Goal: Obtain resource: Obtain resource

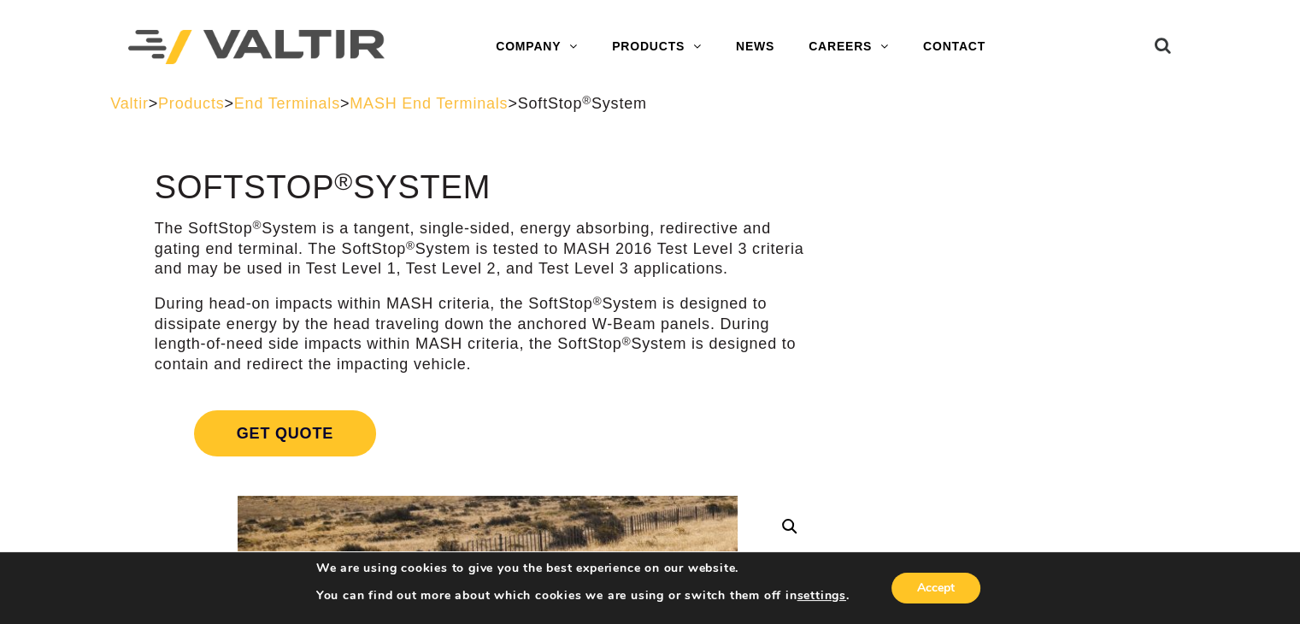
click at [427, 103] on span "MASH End Terminals" at bounding box center [429, 103] width 158 height 17
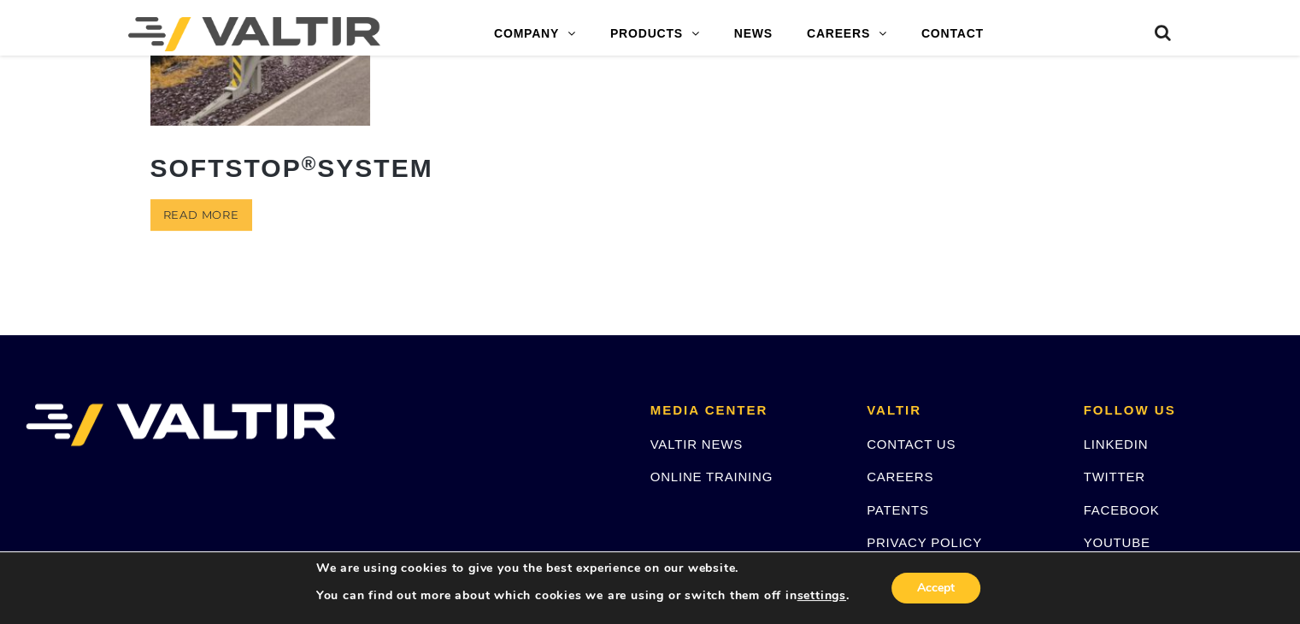
scroll to position [85, 0]
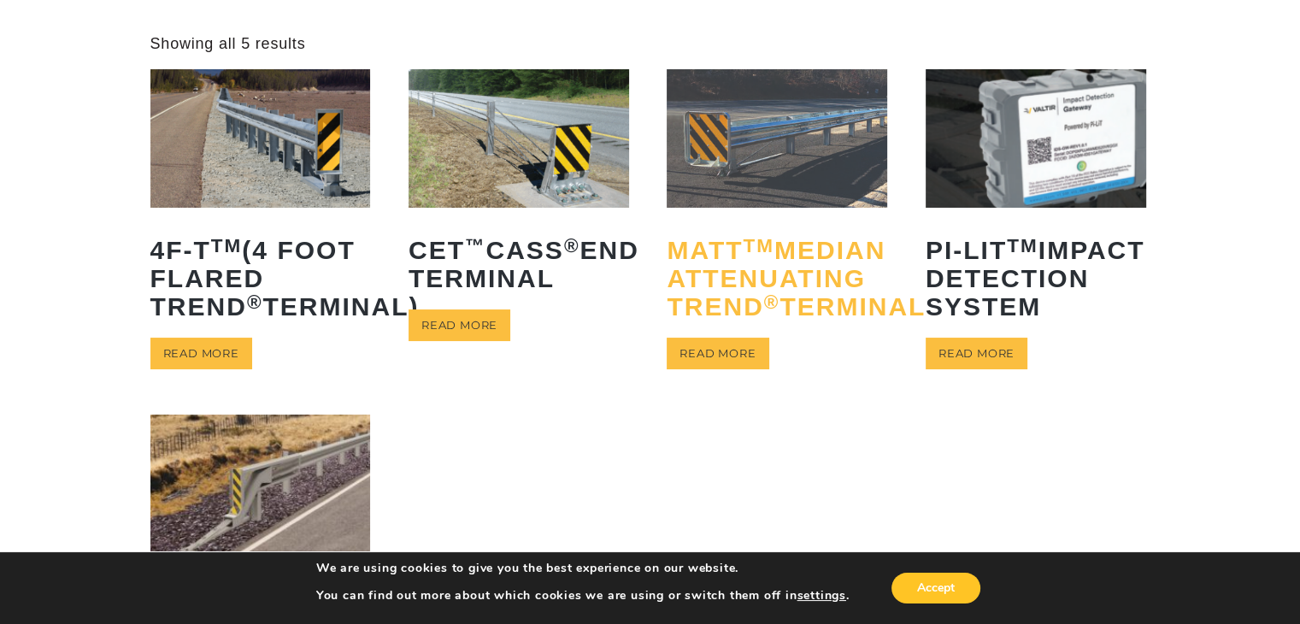
click at [714, 298] on h2 "MATT TM Median Attenuating TREND ® Terminal" at bounding box center [777, 278] width 221 height 110
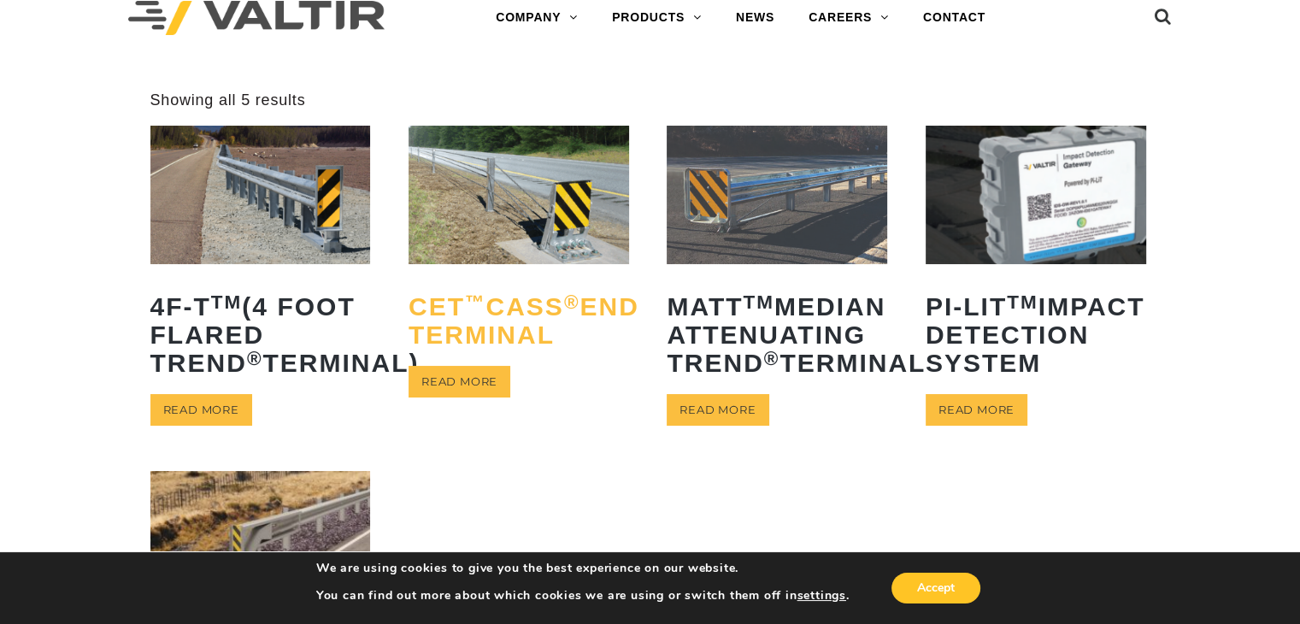
scroll to position [0, 0]
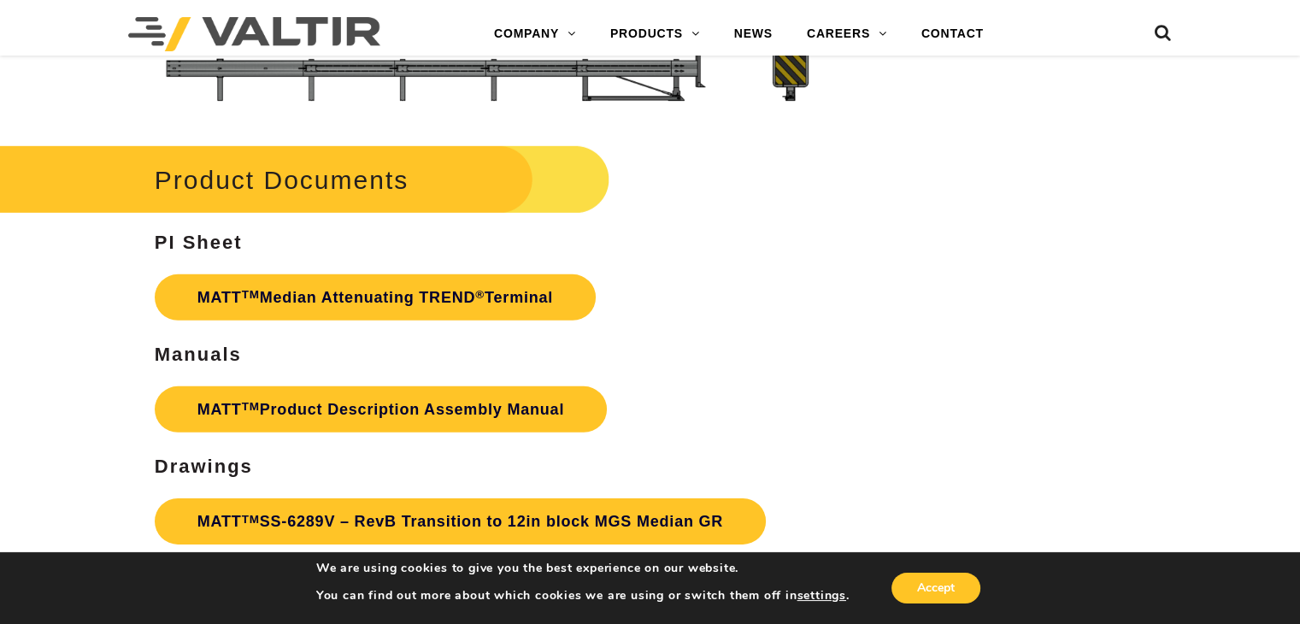
scroll to position [4702, 0]
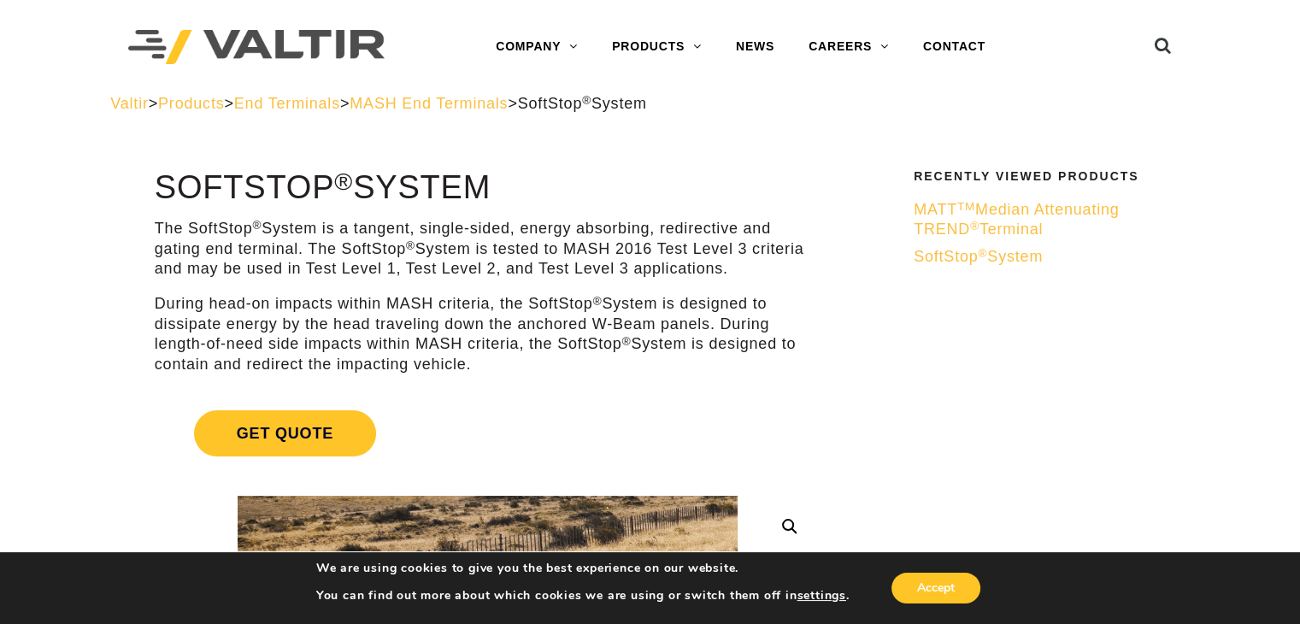
click at [311, 106] on span "End Terminals" at bounding box center [287, 103] width 106 height 17
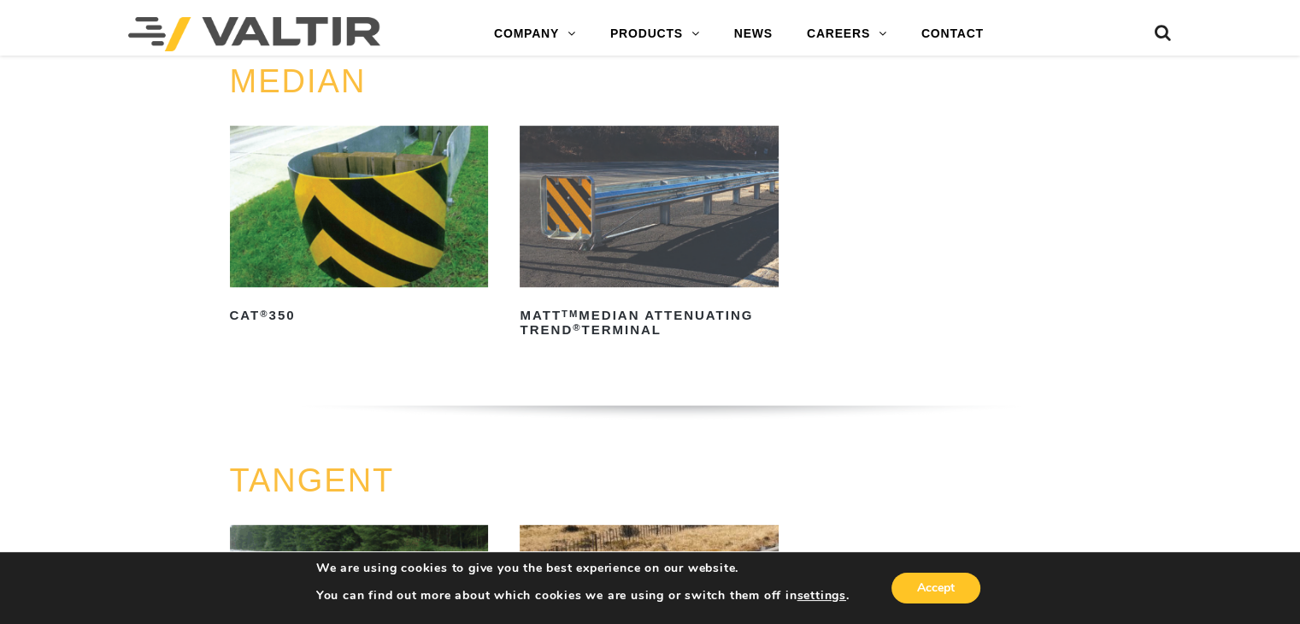
scroll to position [855, 0]
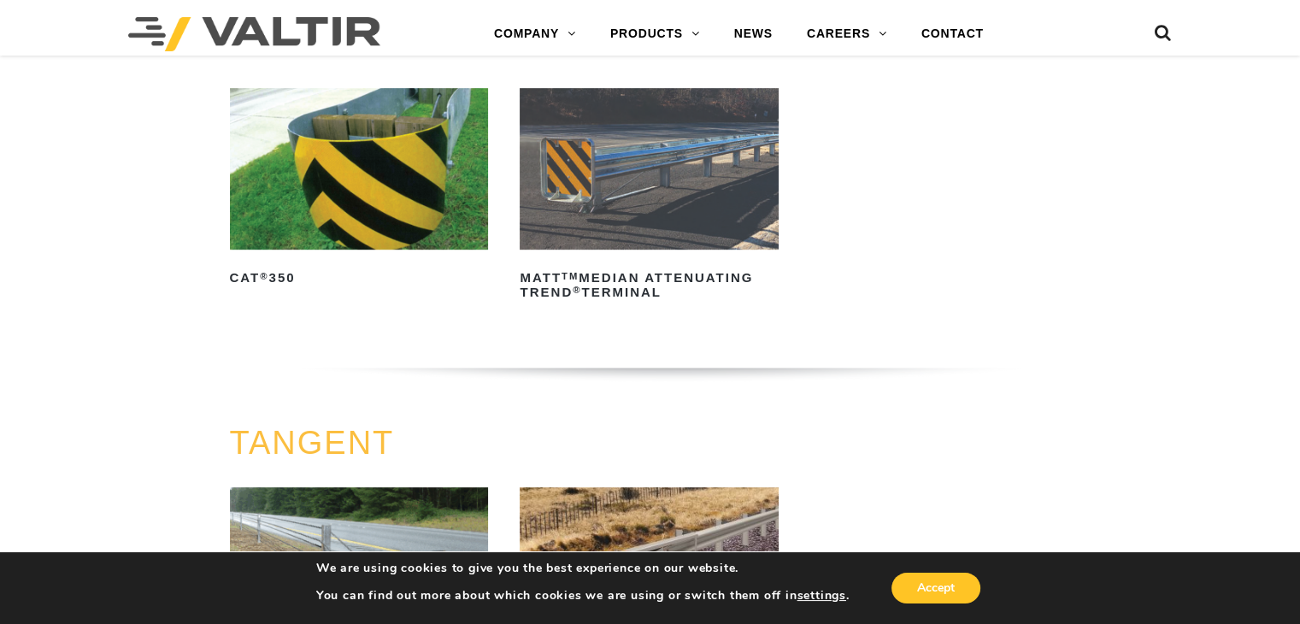
click at [381, 226] on img at bounding box center [359, 169] width 259 height 162
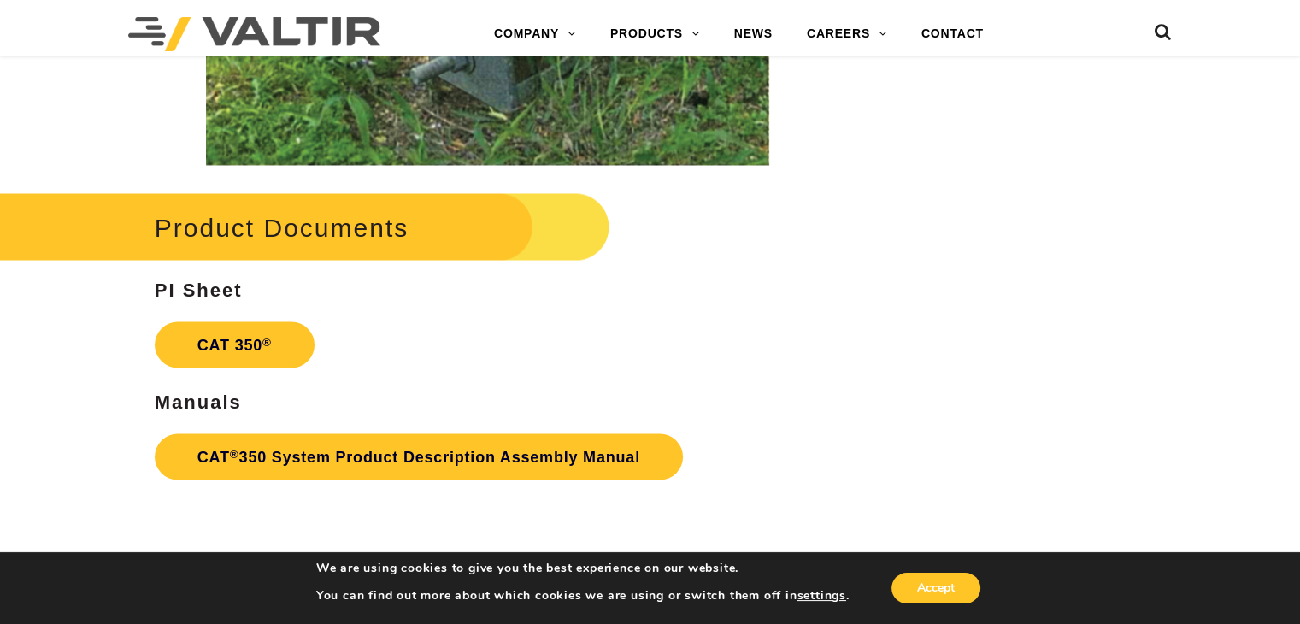
scroll to position [3078, 0]
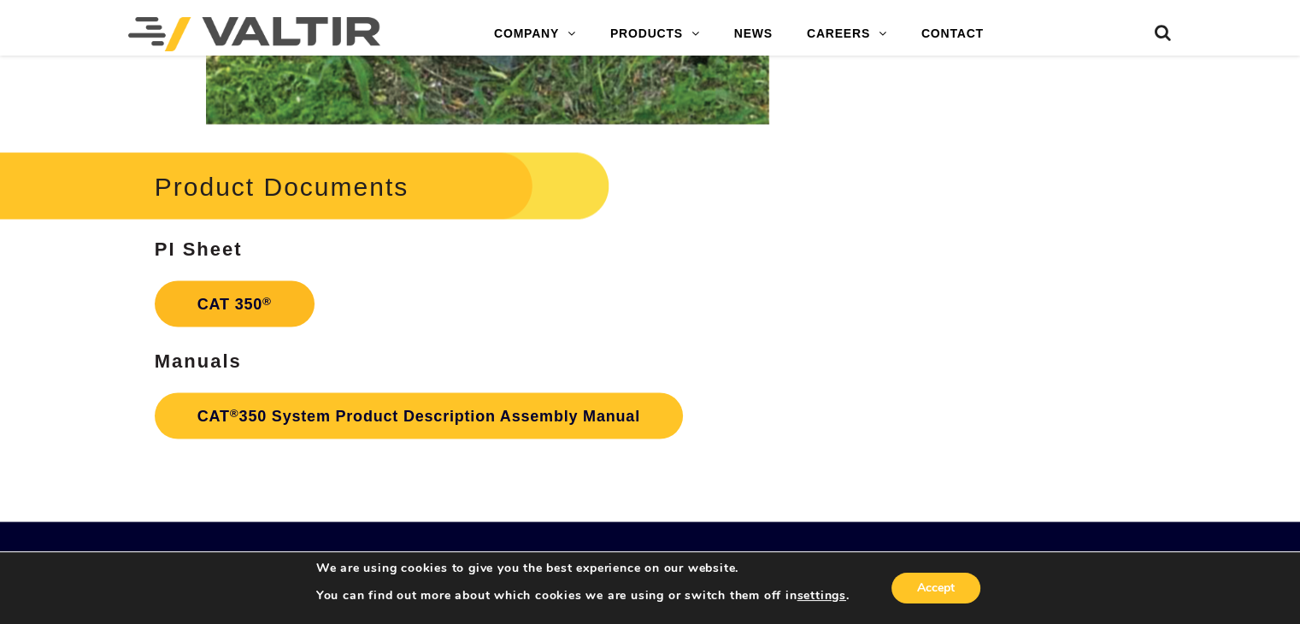
click at [230, 298] on link "CAT 350 ®" at bounding box center [235, 303] width 160 height 46
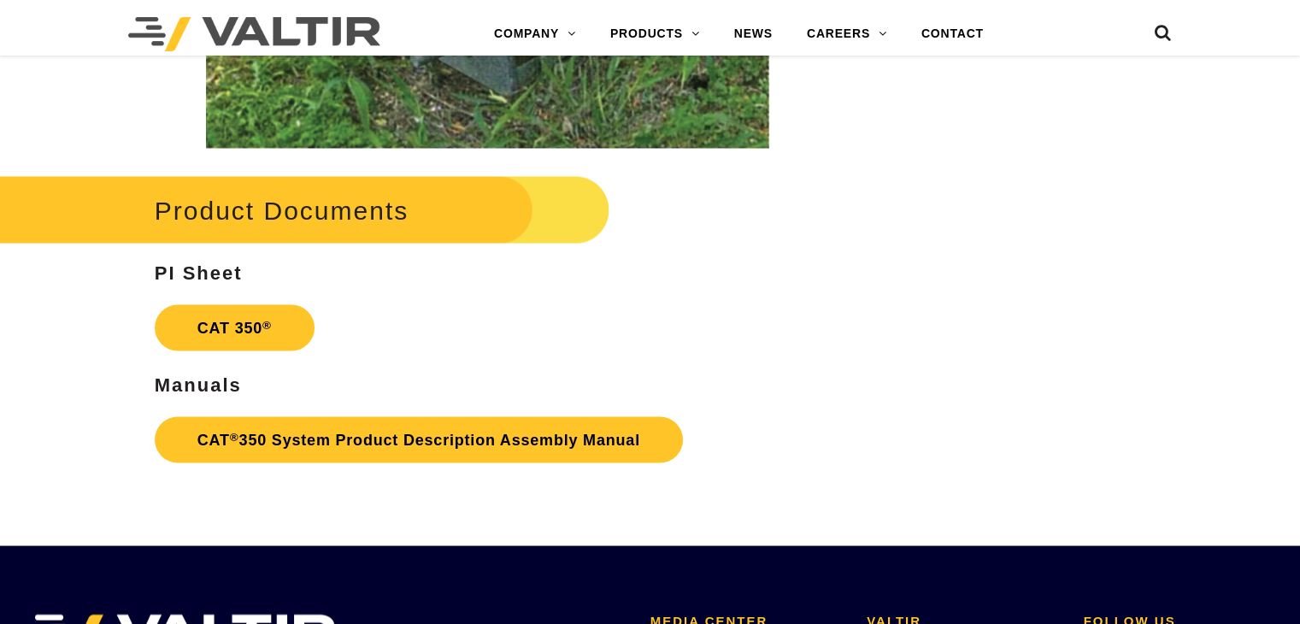
scroll to position [3078, 0]
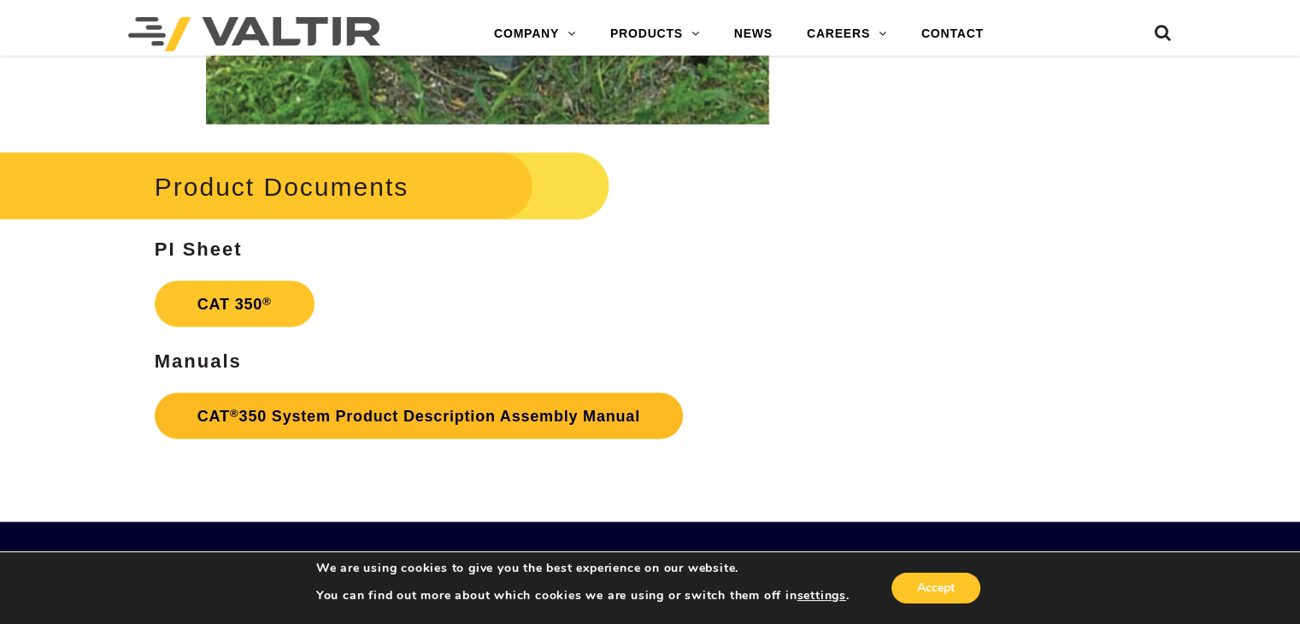
click at [287, 421] on link "CAT ® 350 System Product Description Assembly Manual" at bounding box center [419, 415] width 528 height 46
